Goal: Navigation & Orientation: Find specific page/section

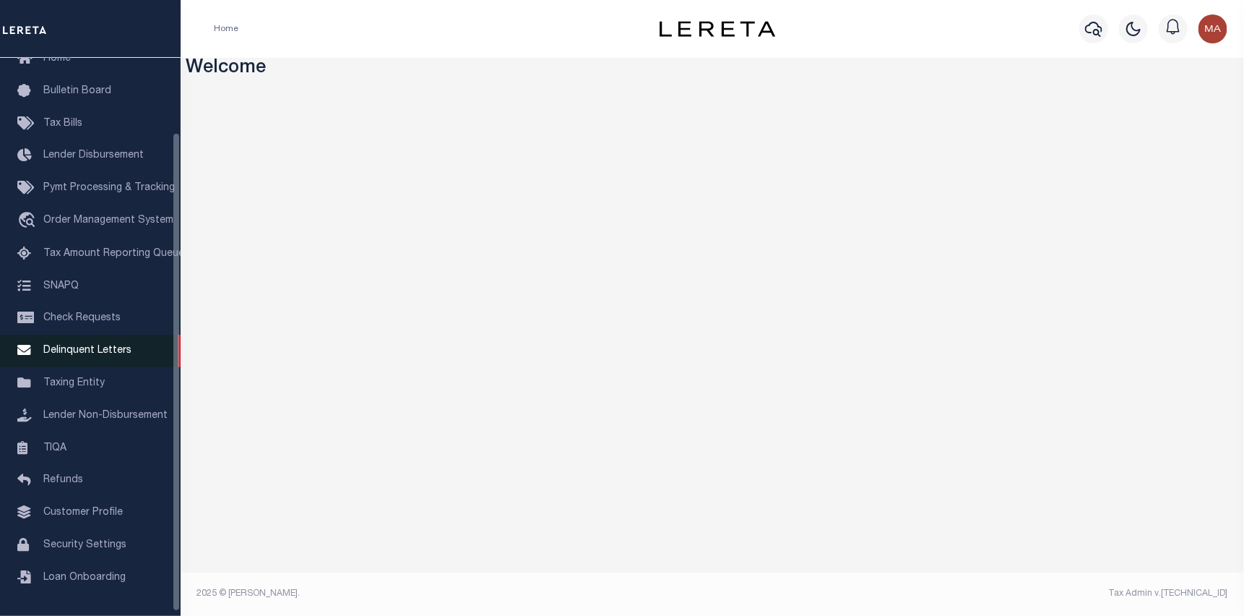
scroll to position [92, 0]
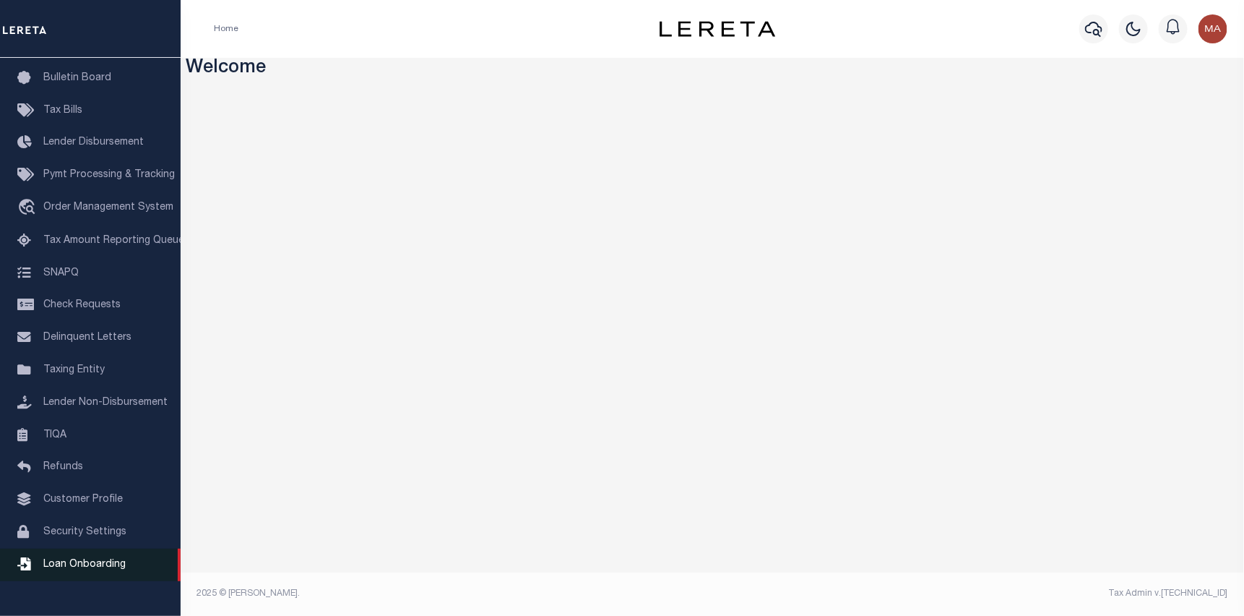
click at [107, 569] on span "Loan Onboarding" at bounding box center [84, 564] width 82 height 10
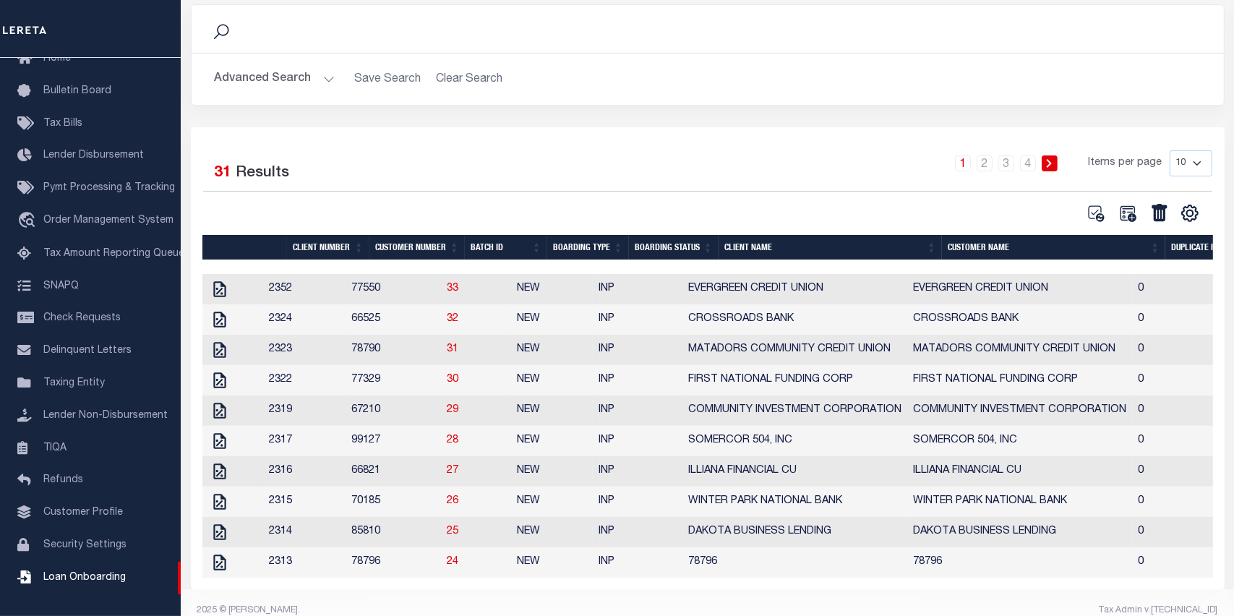
scroll to position [137, 0]
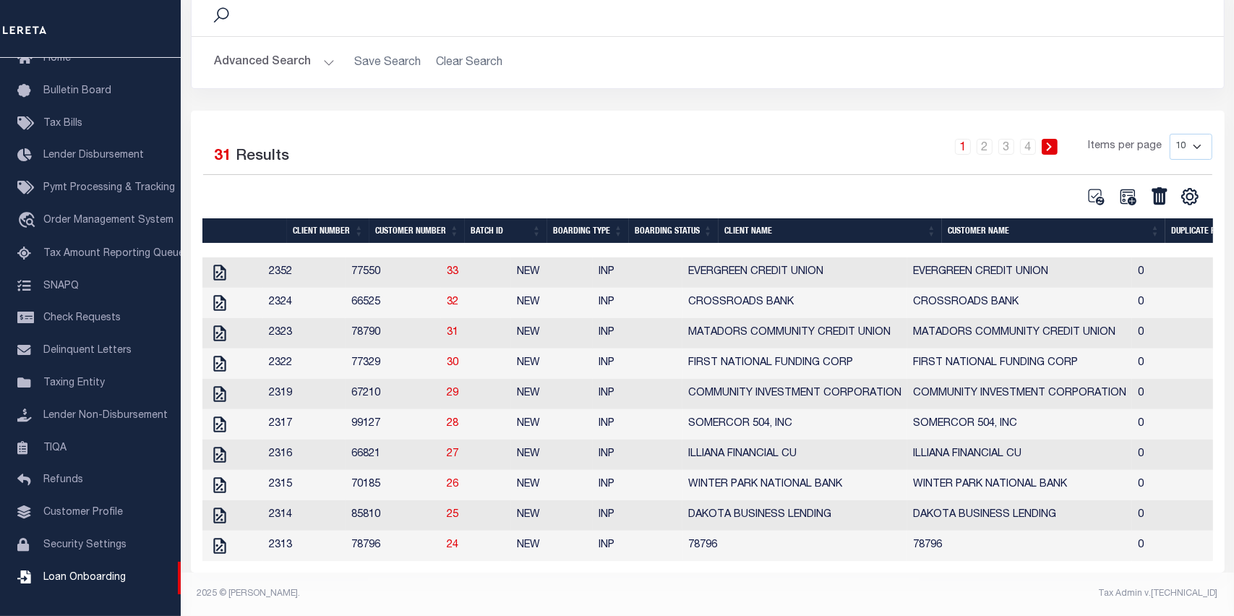
click at [1179, 134] on select "10 25 50 100" at bounding box center [1190, 147] width 43 height 26
select select "50"
click at [1169, 134] on select "10 25 50 100" at bounding box center [1190, 147] width 43 height 26
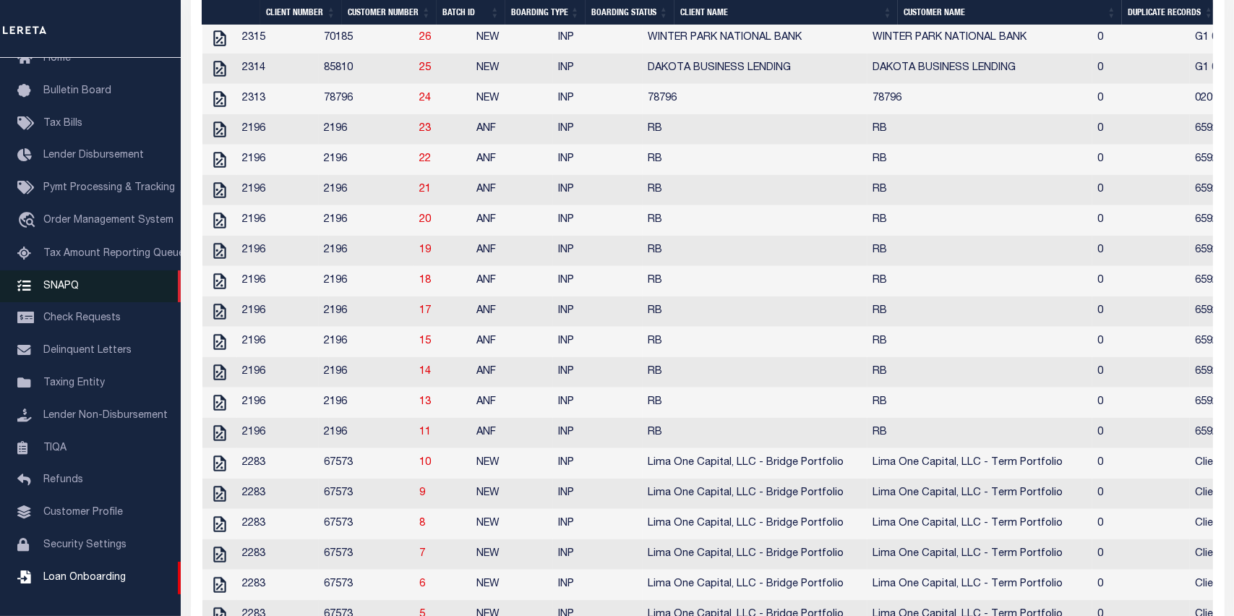
scroll to position [564, 0]
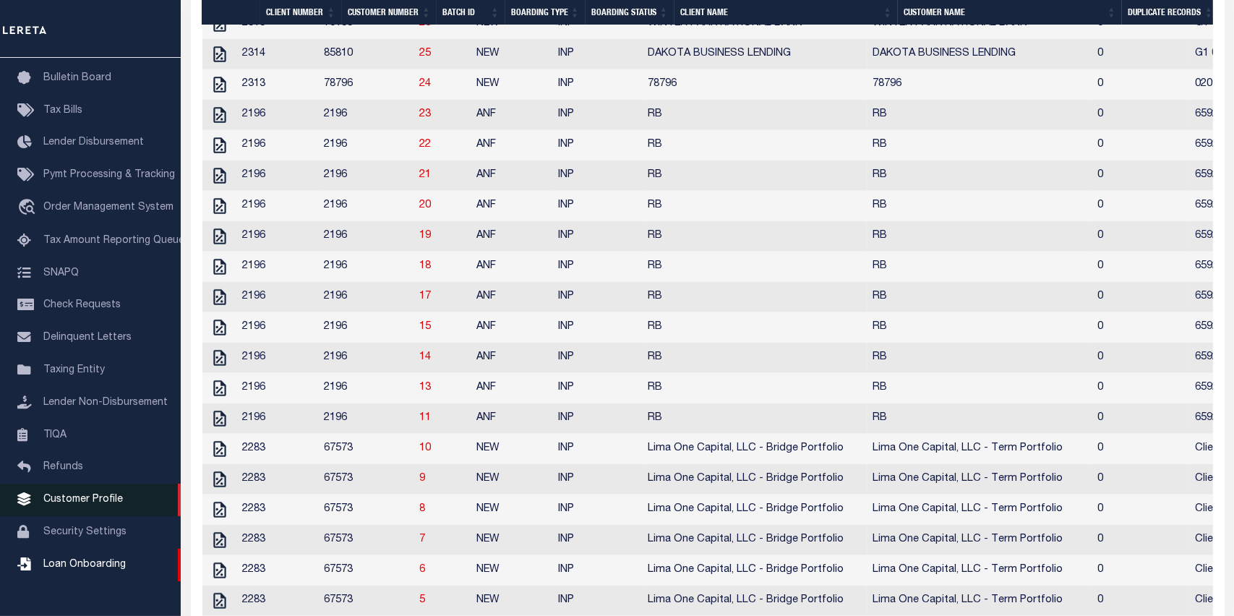
click at [108, 504] on span "Customer Profile" at bounding box center [82, 499] width 79 height 10
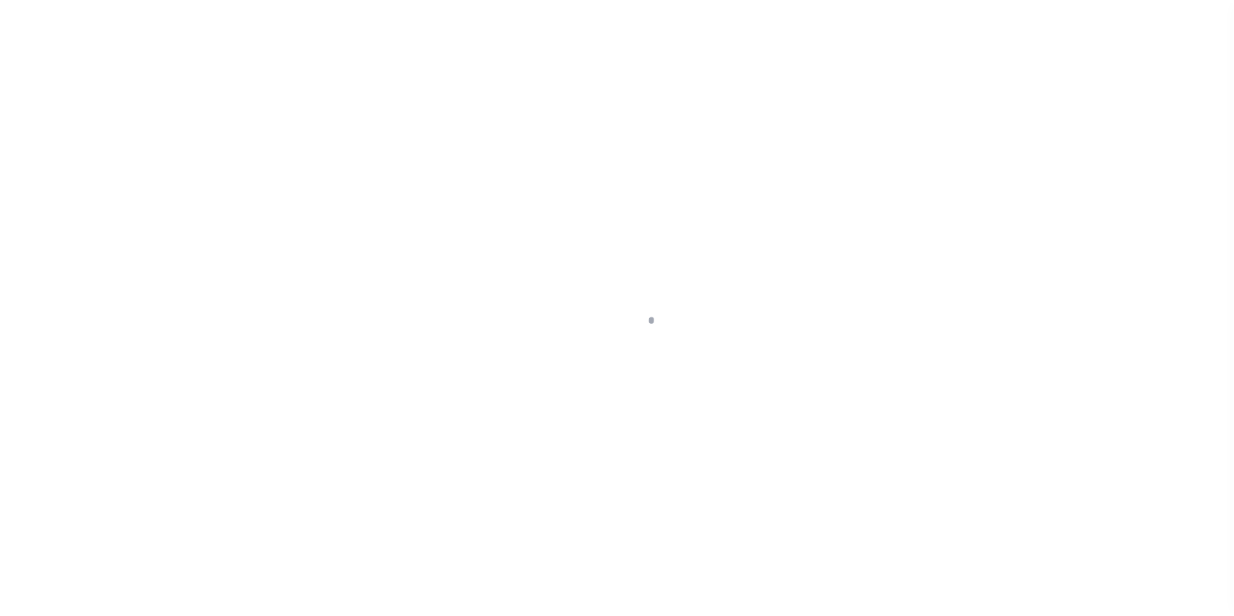
scroll to position [92, 0]
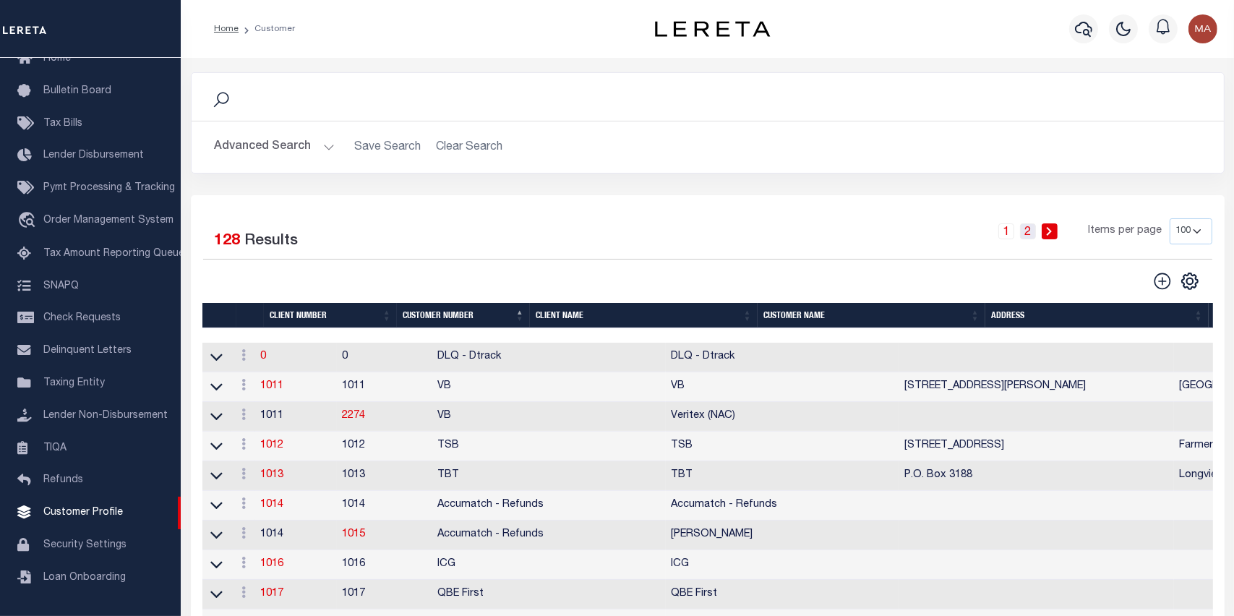
click at [1028, 230] on link "2" at bounding box center [1028, 231] width 16 height 16
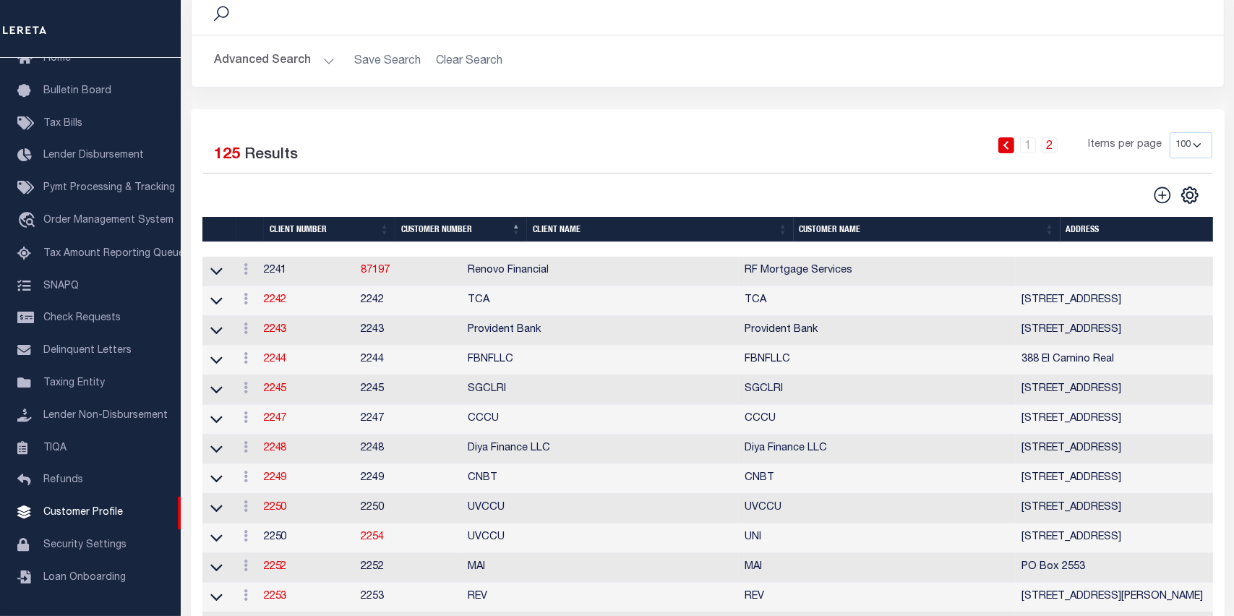
scroll to position [0, 0]
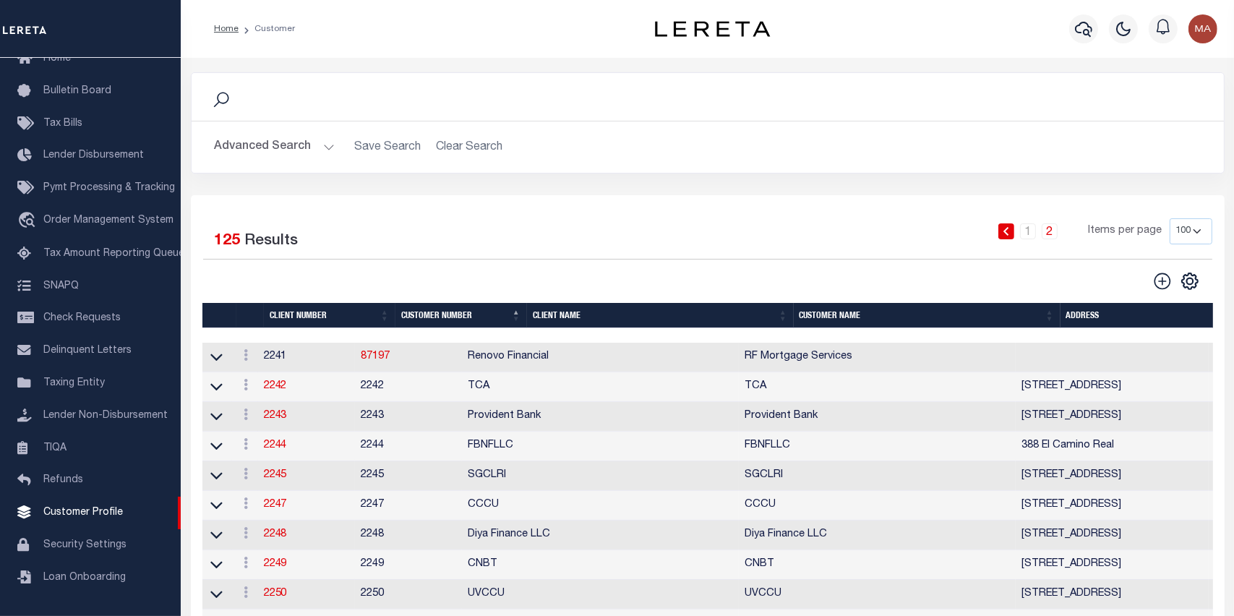
click at [1055, 232] on link "2" at bounding box center [1049, 231] width 16 height 16
click at [1028, 232] on link "1" at bounding box center [1028, 231] width 16 height 16
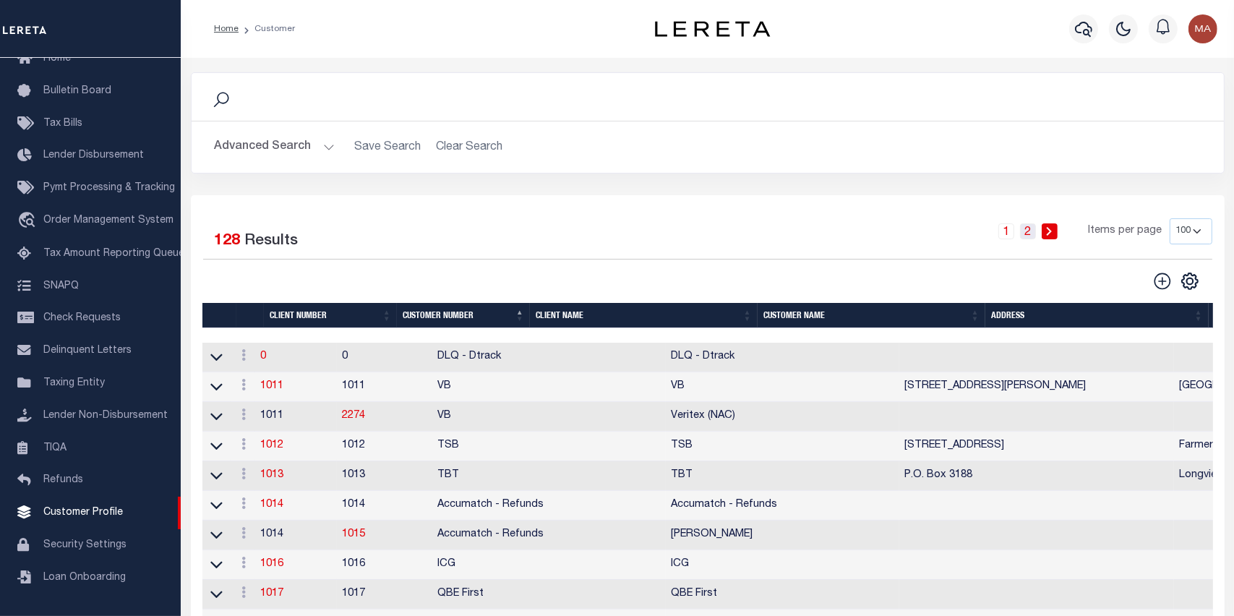
click at [1031, 228] on link "2" at bounding box center [1028, 231] width 16 height 16
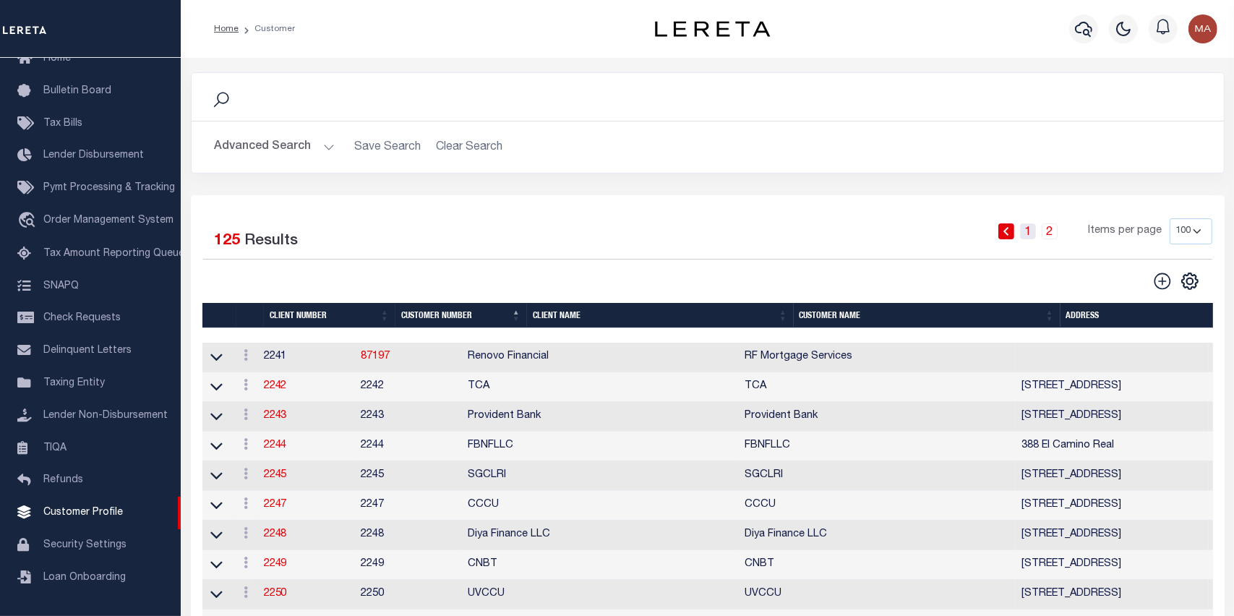
click at [1026, 232] on link "1" at bounding box center [1028, 231] width 16 height 16
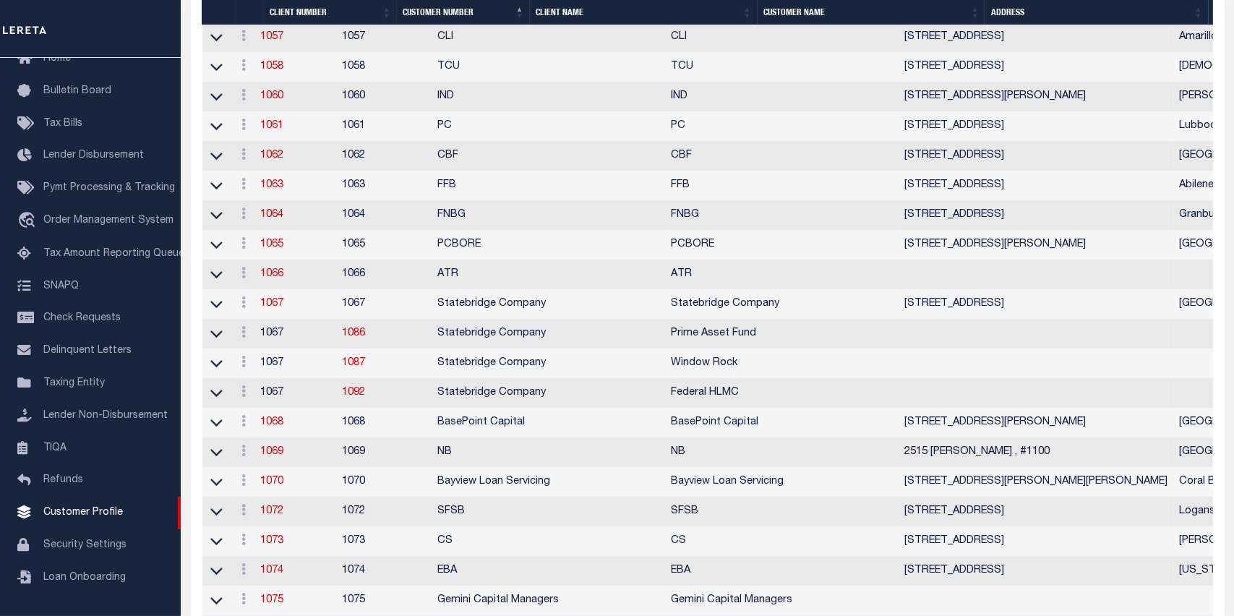
scroll to position [1590, 0]
